Goal: Task Accomplishment & Management: Use online tool/utility

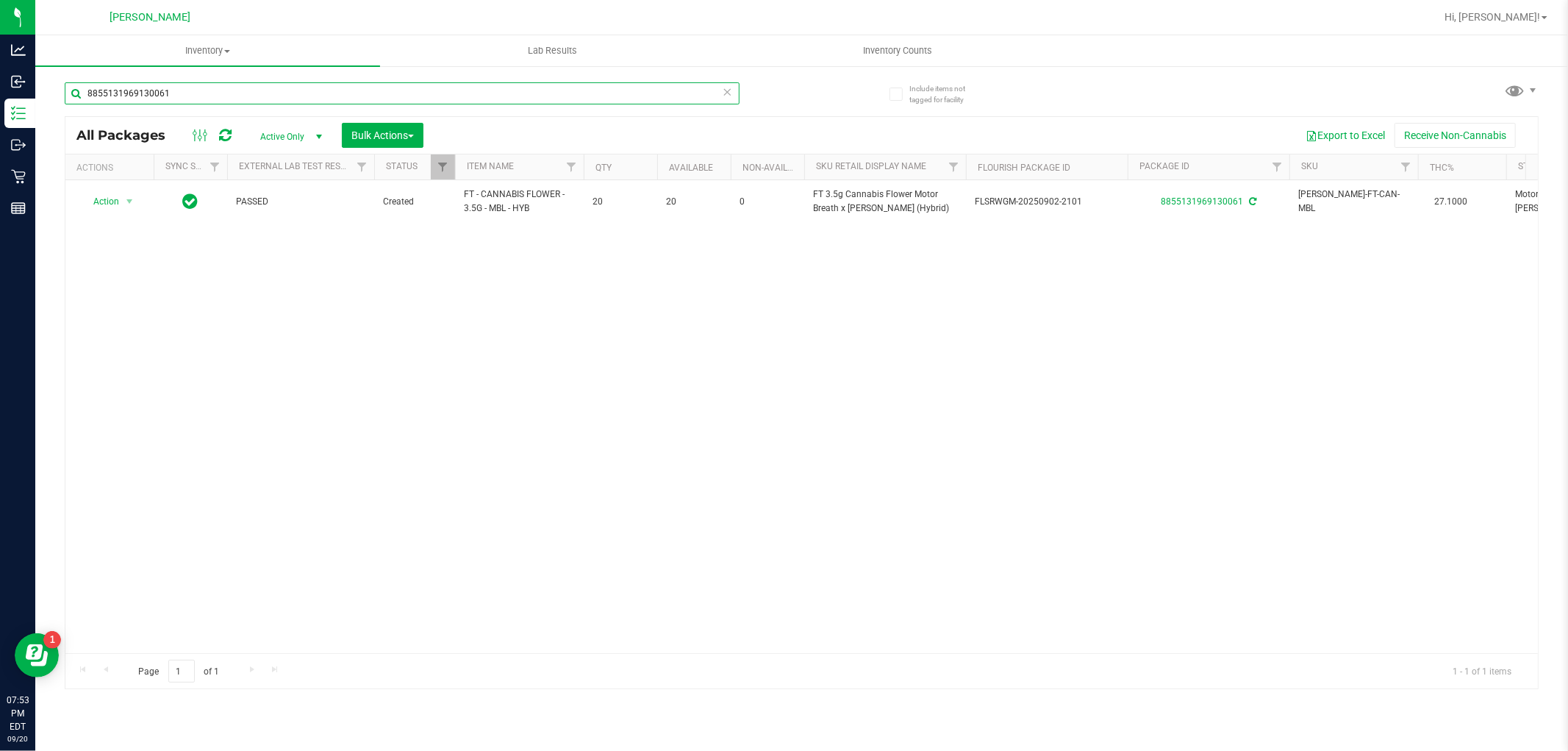
click at [198, 90] on input "8855131969130061" at bounding box center [402, 94] width 675 height 22
type input "9486593353459461"
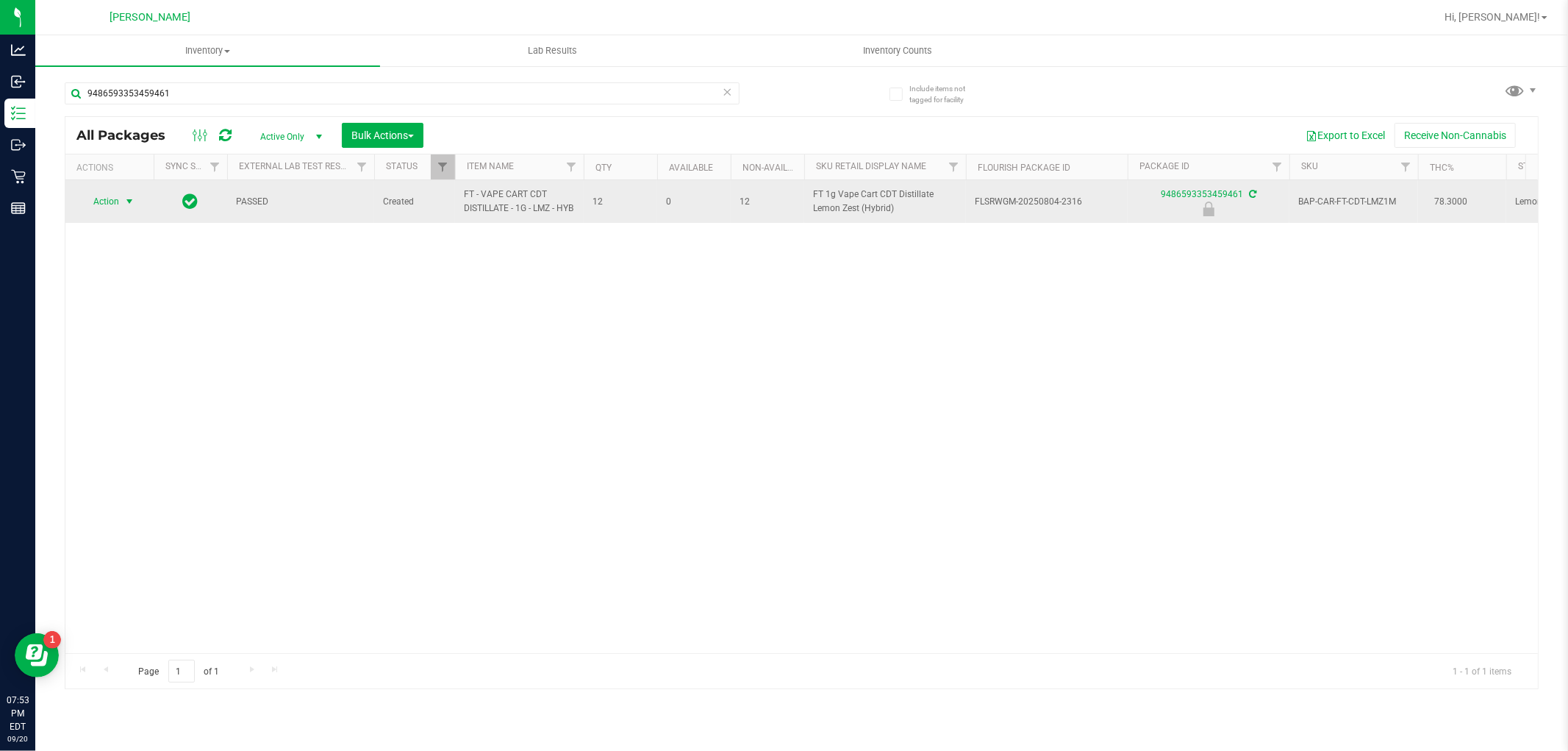
click at [119, 212] on span "Action" at bounding box center [100, 202] width 40 height 20
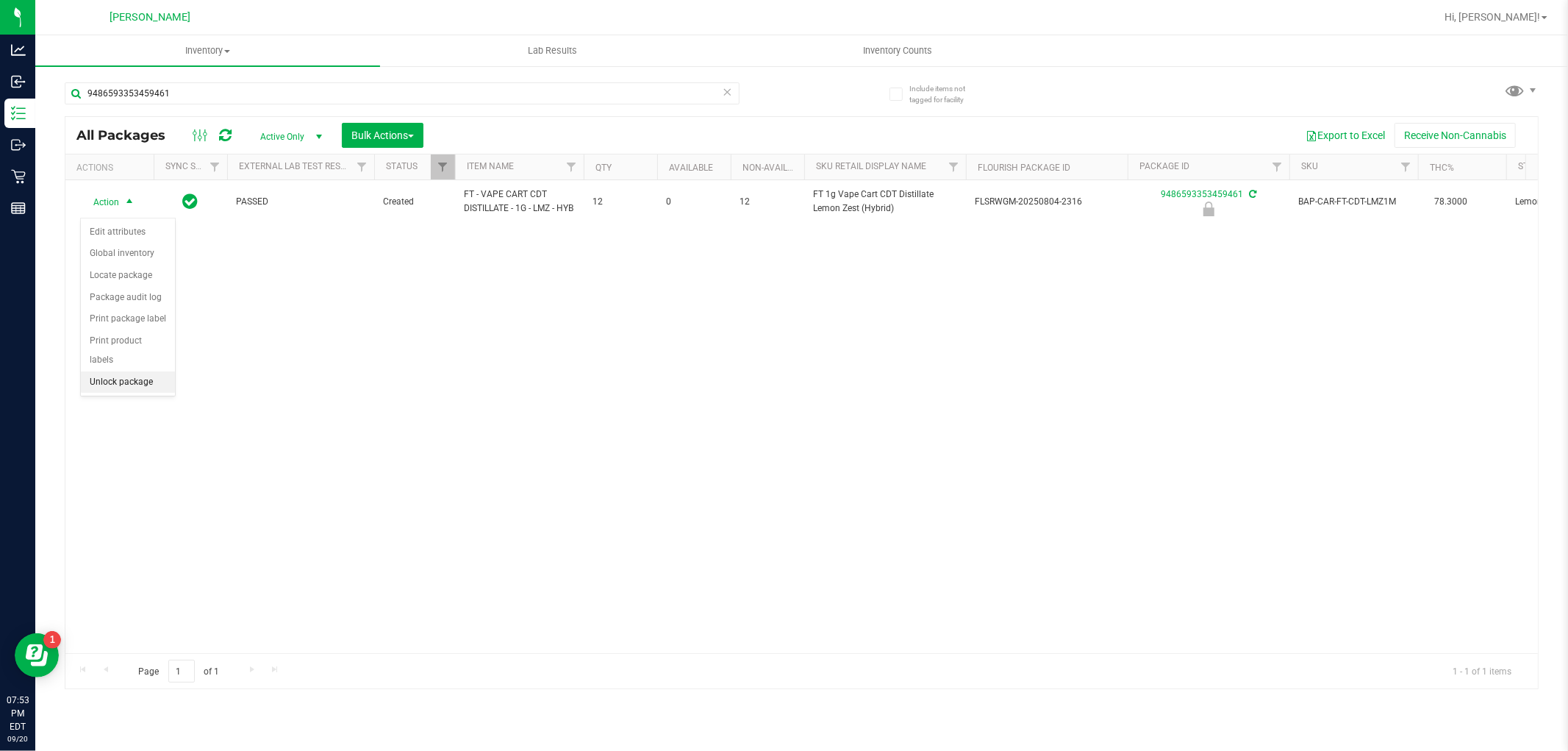
click at [117, 388] on li "Unlock package" at bounding box center [128, 382] width 94 height 22
click at [1510, 20] on span "Hi, [PERSON_NAME]!" at bounding box center [1492, 17] width 95 height 12
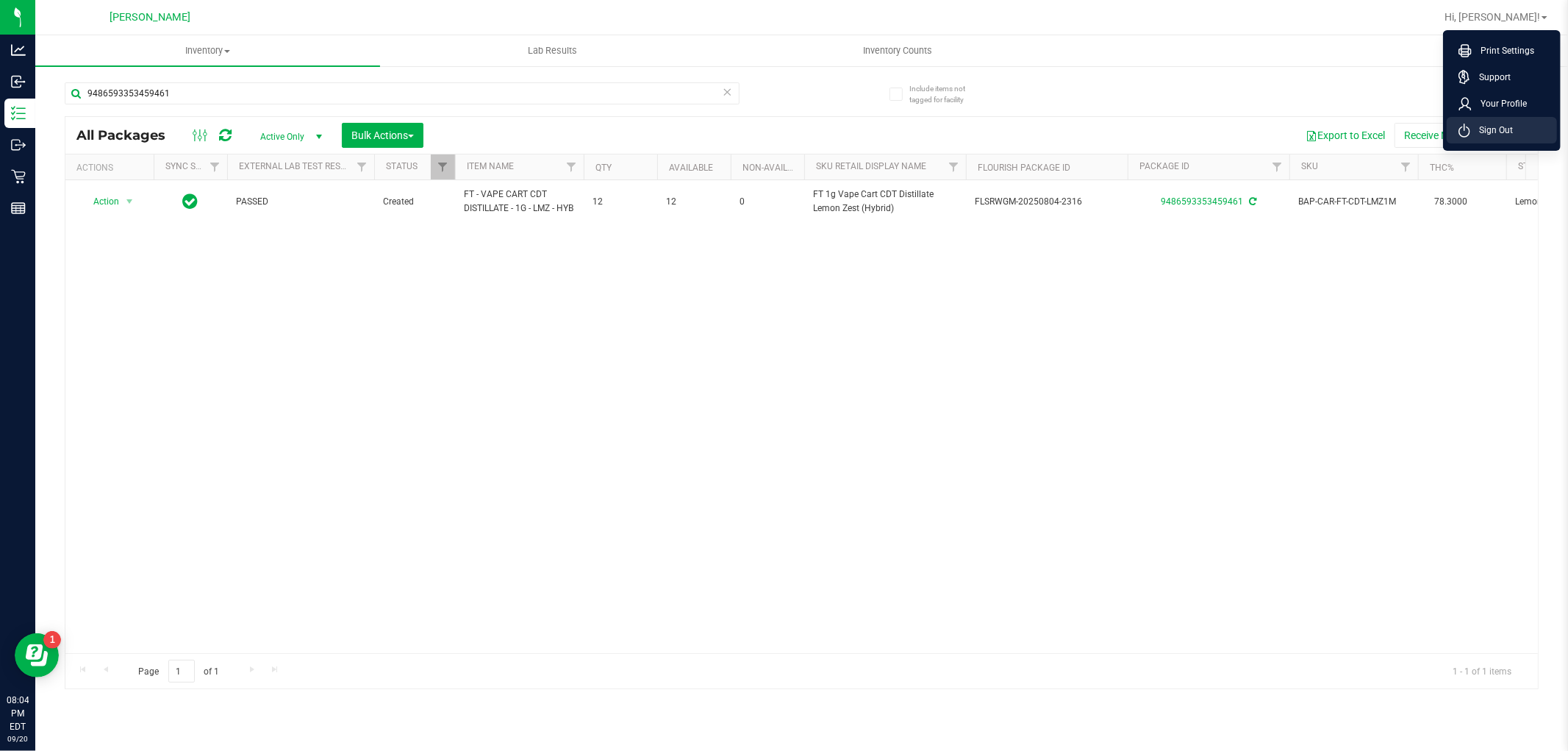
click at [1508, 119] on li "Sign Out" at bounding box center [1502, 129] width 111 height 26
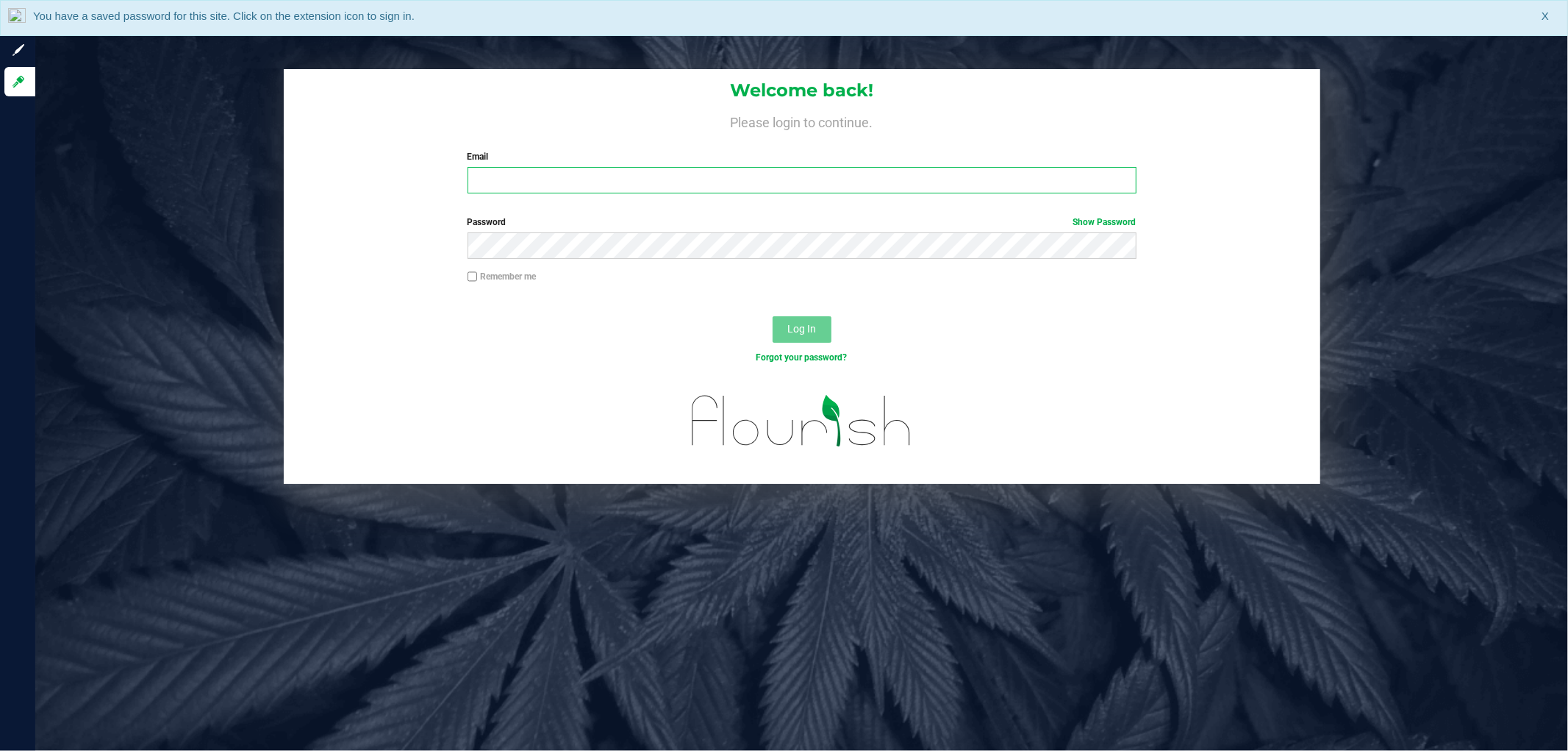
click at [533, 187] on input "Email" at bounding box center [802, 180] width 669 height 26
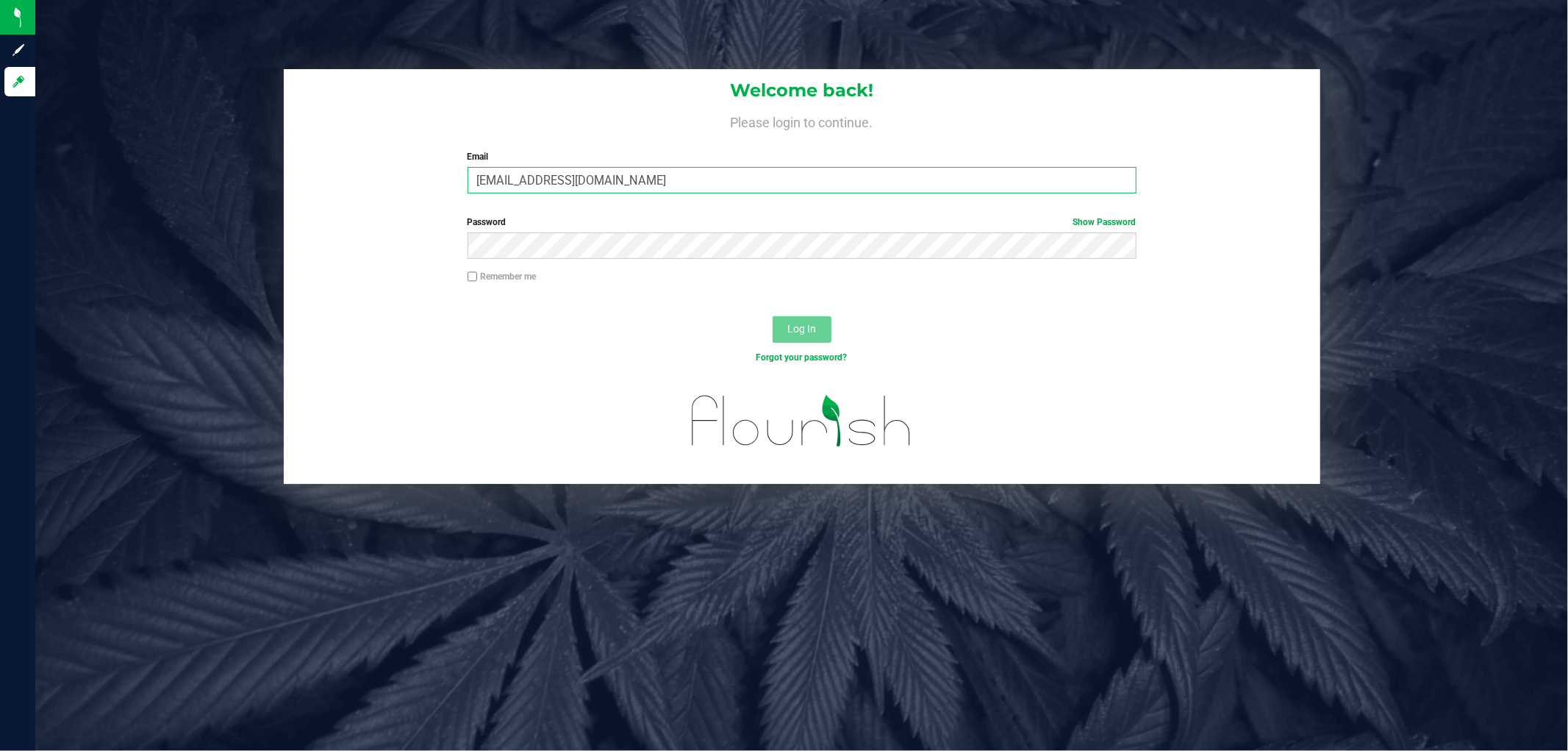
type input "[EMAIL_ADDRESS][DOMAIN_NAME]"
click at [773, 316] on button "Log In" at bounding box center [802, 329] width 59 height 26
